Goal: Transaction & Acquisition: Purchase product/service

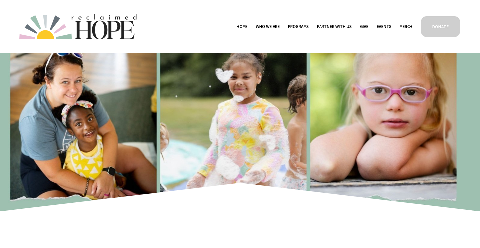
click at [0, 0] on span "Camp Hope" at bounding box center [0, 0] width 0 height 0
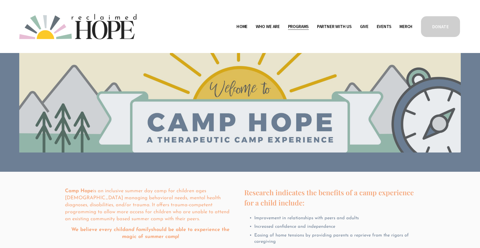
click at [0, 0] on span "Thrive Support Groups" at bounding box center [0, 0] width 0 height 0
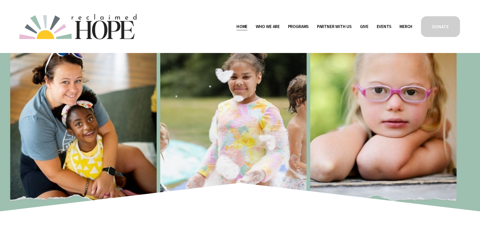
click at [406, 27] on link "Merch" at bounding box center [406, 27] width 13 height 8
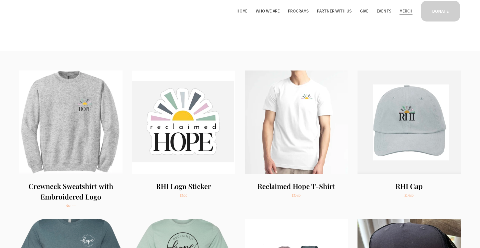
scroll to position [52, 0]
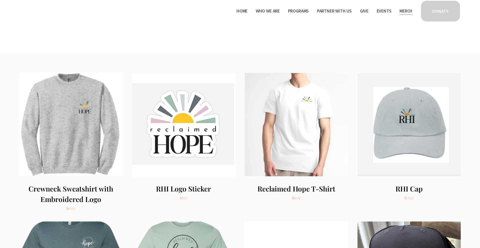
click at [70, 119] on img "Crewneck Sweatshirt with Embroidered Logo" at bounding box center [70, 124] width 103 height 103
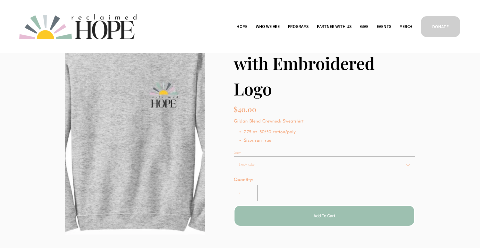
scroll to position [55, 0]
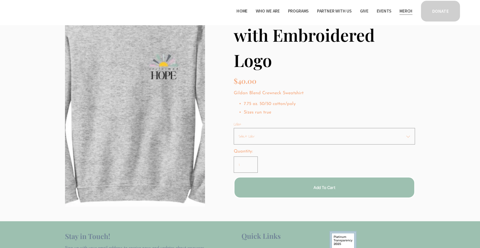
click at [307, 139] on select "Select Color Small Medium Large XLarge 2XL 3XL 4XL" at bounding box center [324, 136] width 181 height 17
select select "3XL"
click at [234, 128] on select "Select Color Small Medium Large XLarge 2XL 3XL 4XL" at bounding box center [324, 136] width 181 height 17
click at [316, 189] on span "Add To Cart" at bounding box center [325, 187] width 22 height 5
click at [470, 231] on div "1" at bounding box center [471, 233] width 5 height 5
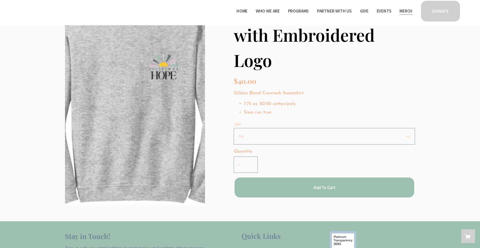
click at [345, 193] on button "Add To Cart Added!" at bounding box center [324, 188] width 181 height 22
click at [469, 239] on icon "2 items in cart" at bounding box center [468, 237] width 6 height 6
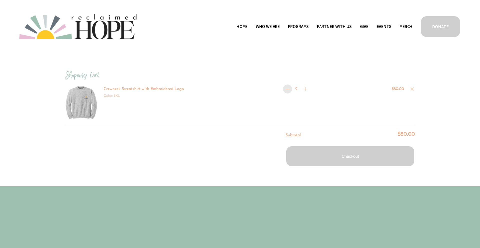
click at [288, 89] on icon "decrement" at bounding box center [288, 89] width 6 height 6
type input "1"
click at [365, 156] on button "Checkout" at bounding box center [351, 157] width 130 height 22
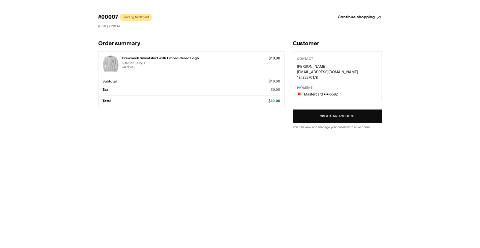
click at [350, 17] on link "Continue shopping" at bounding box center [360, 17] width 44 height 7
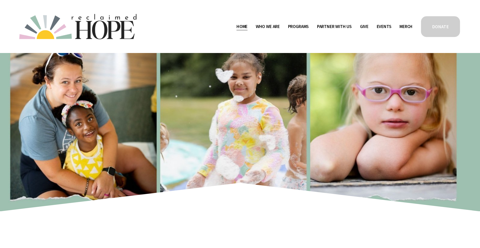
click at [403, 27] on link "Merch" at bounding box center [406, 27] width 13 height 8
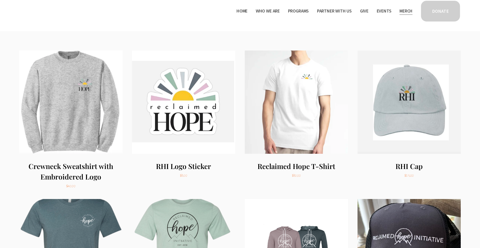
scroll to position [76, 0]
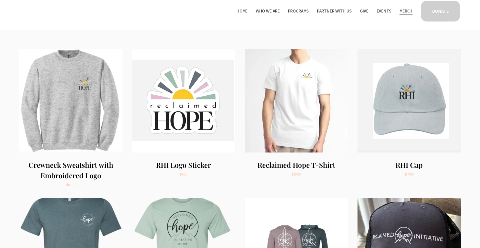
click at [84, 110] on img "Crewneck Sweatshirt with Embroidered Logo" at bounding box center [70, 100] width 103 height 103
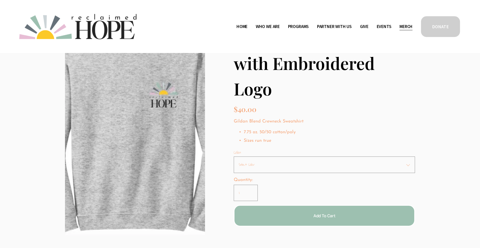
scroll to position [55, 0]
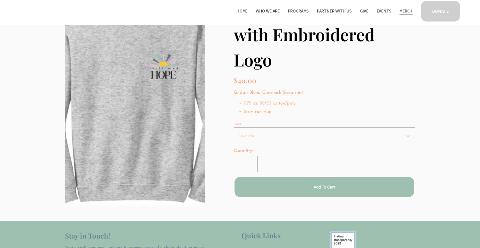
drag, startPoint x: 234, startPoint y: 125, endPoint x: 247, endPoint y: 124, distance: 12.5
click at [247, 124] on div "Color:" at bounding box center [324, 124] width 181 height 5
click at [269, 138] on select "Select Color Small Medium Large XLarge 2XL 3XL 4XL" at bounding box center [324, 136] width 181 height 17
click at [323, 102] on p "7.75 oz. 50/50 cotton/poly" at bounding box center [329, 104] width 171 height 6
